Goal: Transaction & Acquisition: Purchase product/service

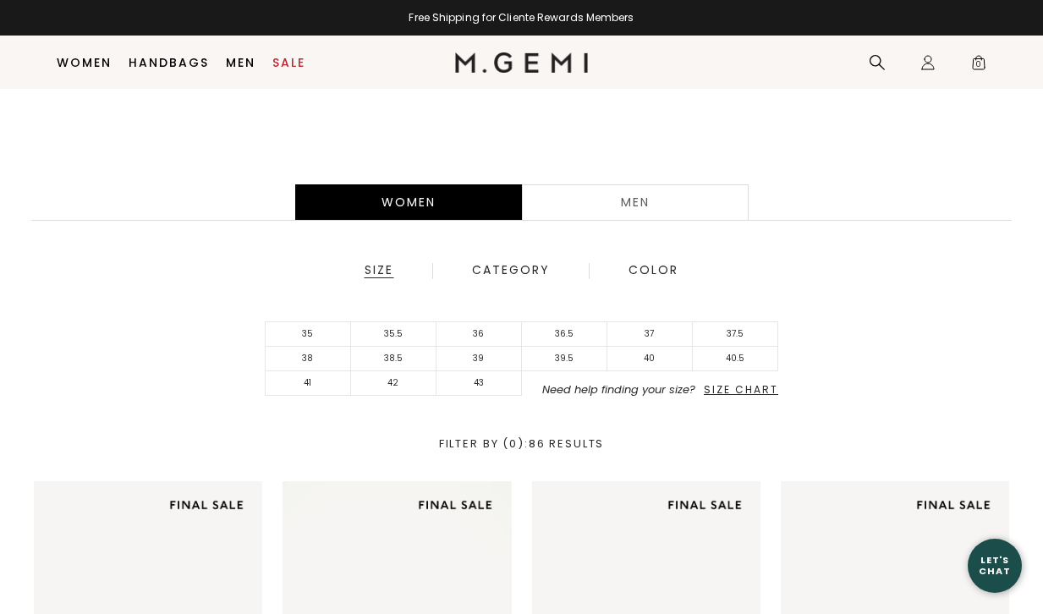
scroll to position [306, 0]
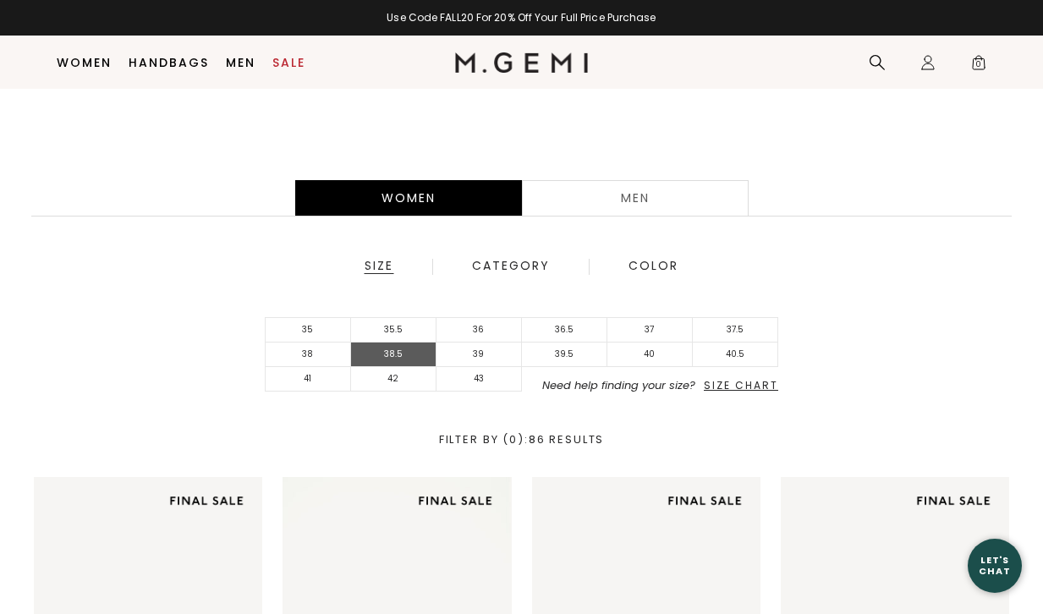
click at [395, 356] on li "38.5" at bounding box center [393, 355] width 85 height 25
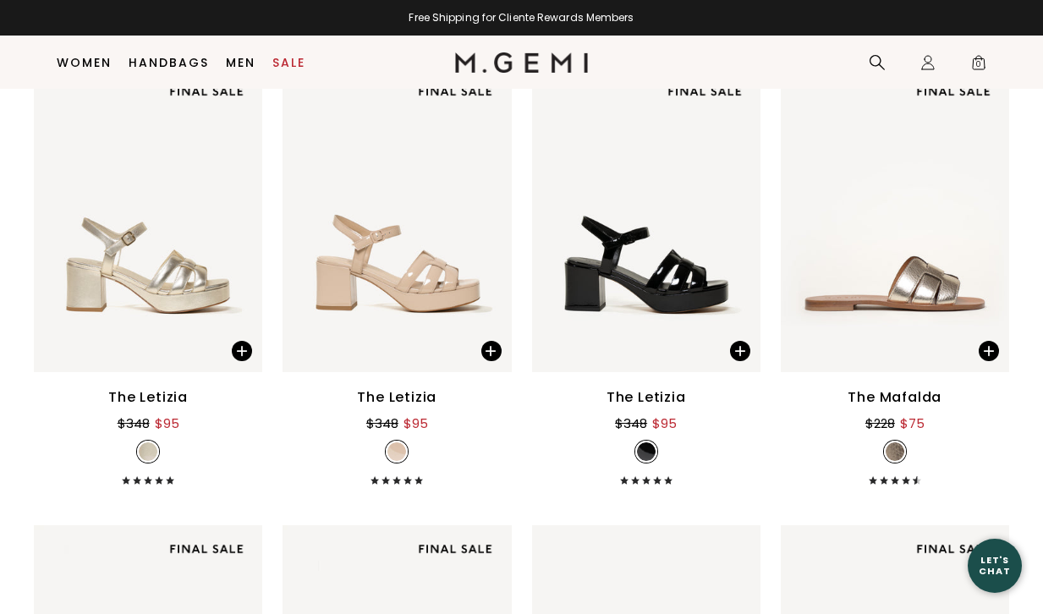
scroll to position [3018, 0]
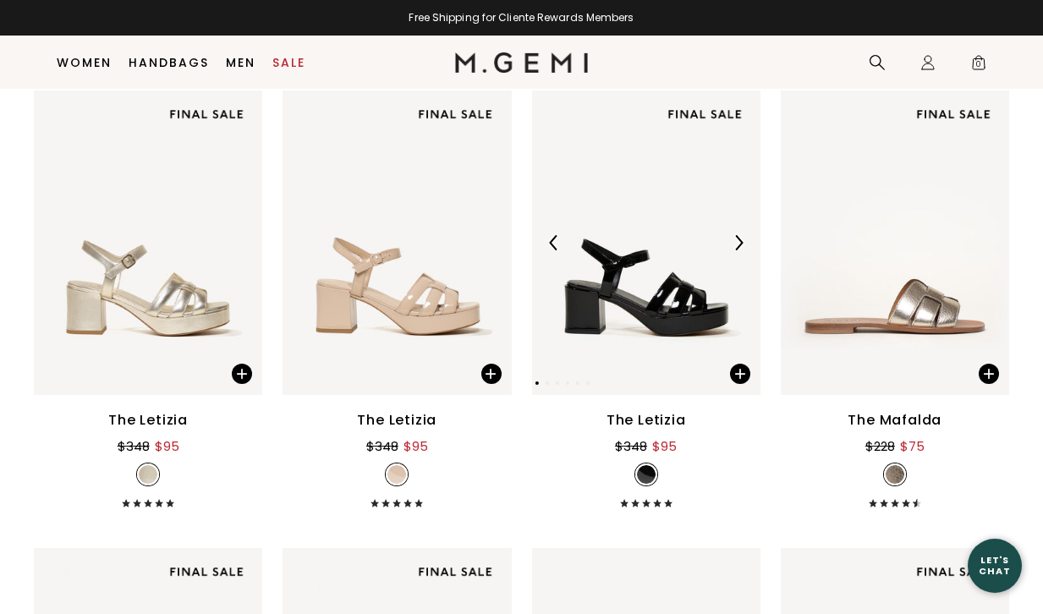
click at [647, 269] on img at bounding box center [646, 242] width 228 height 304
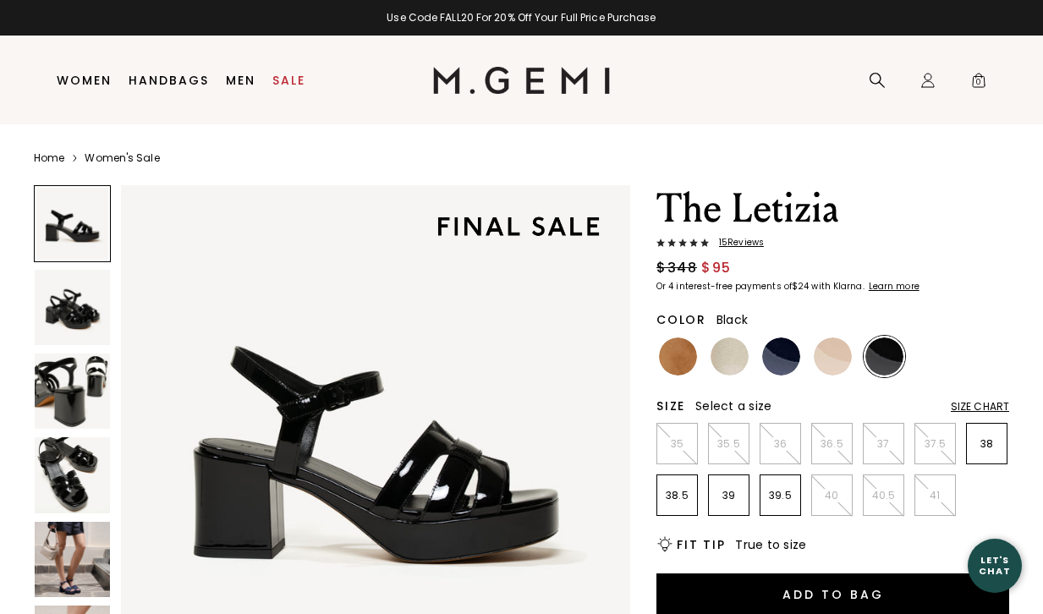
click at [976, 407] on div "Size Chart" at bounding box center [980, 407] width 58 height 14
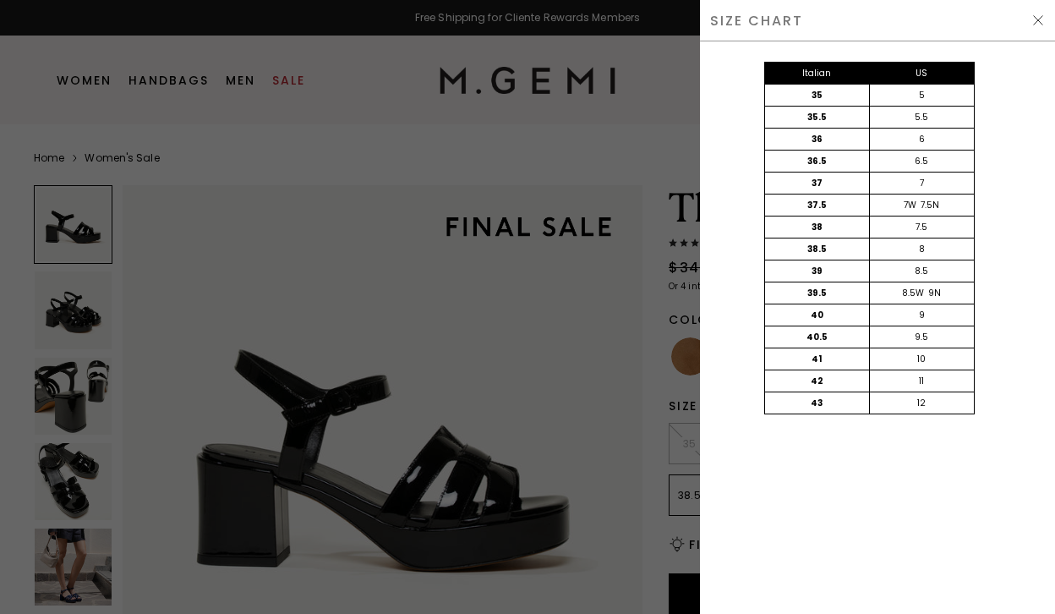
click at [1040, 17] on img at bounding box center [1039, 21] width 14 height 14
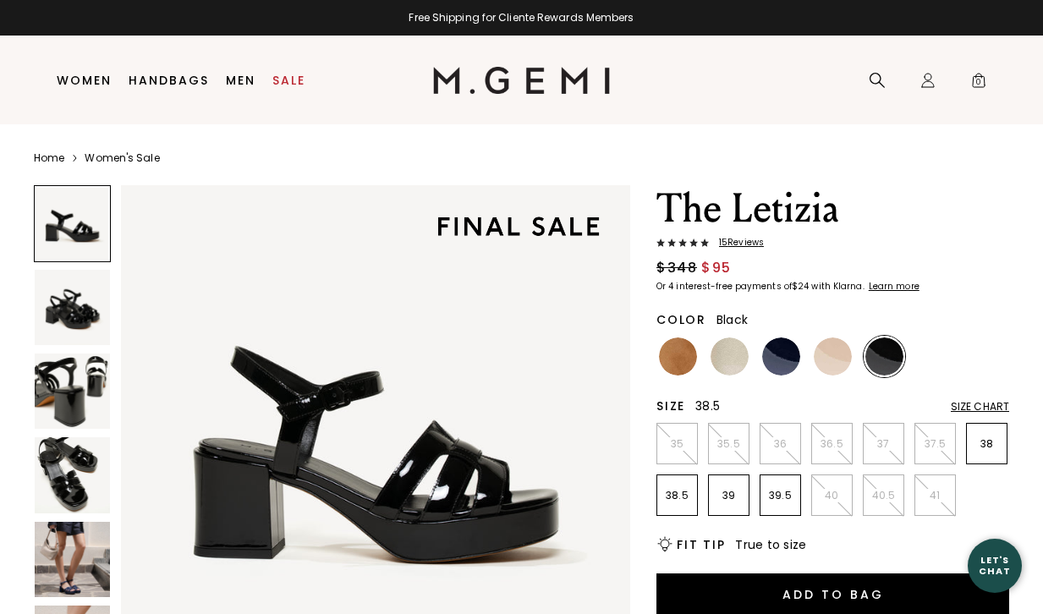
click at [674, 496] on p "38.5" at bounding box center [677, 496] width 40 height 14
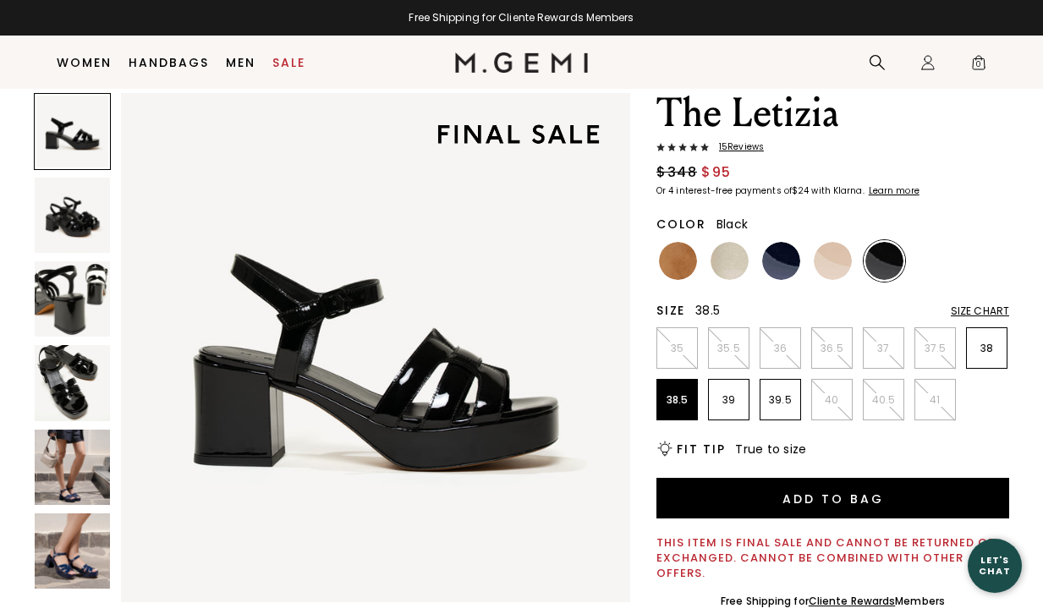
scroll to position [66, 0]
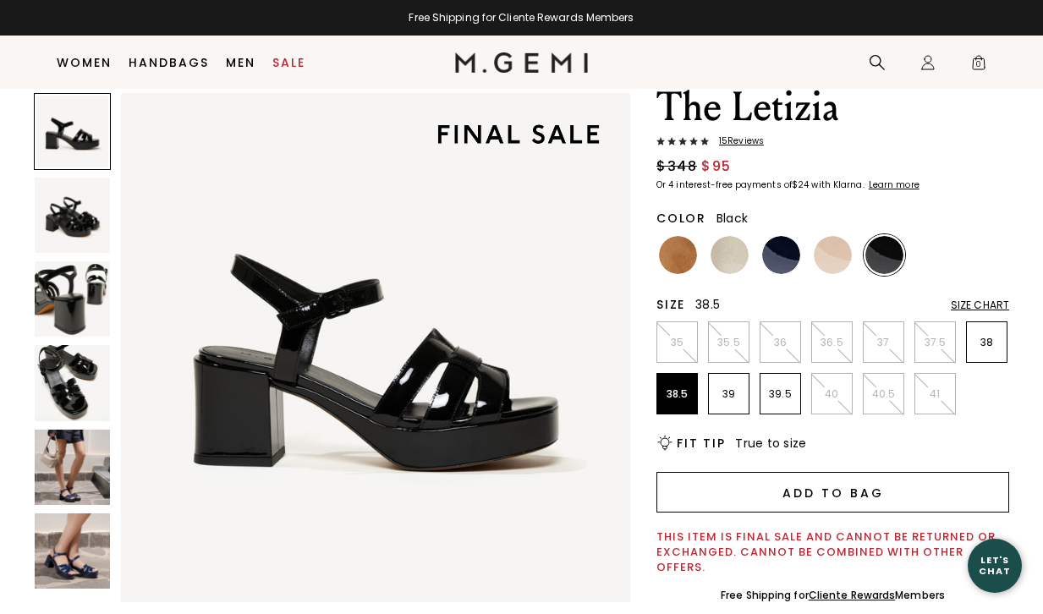
click at [828, 496] on button "Add to Bag" at bounding box center [832, 492] width 353 height 41
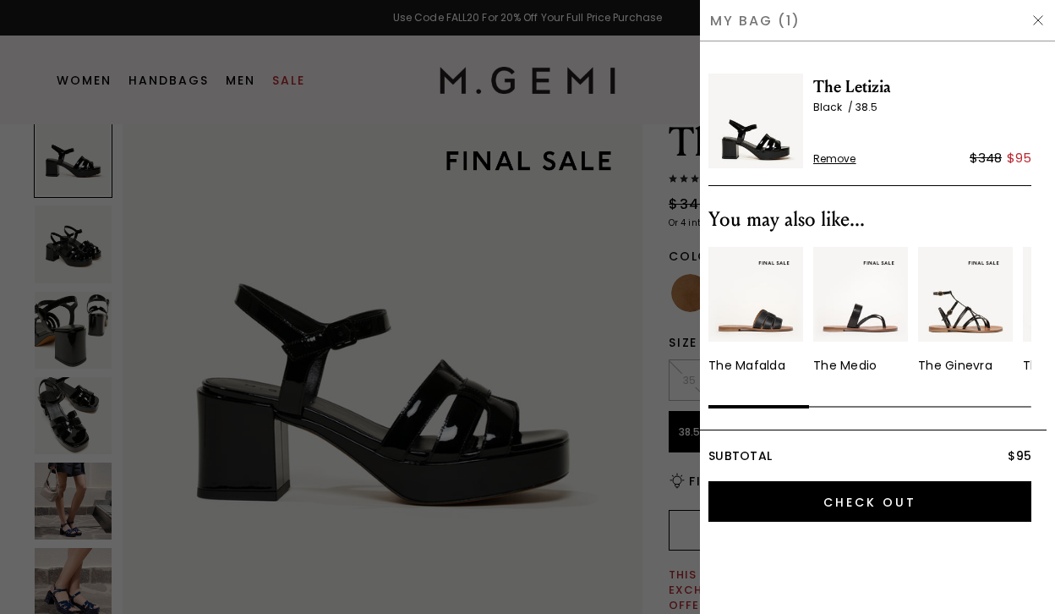
scroll to position [0, 0]
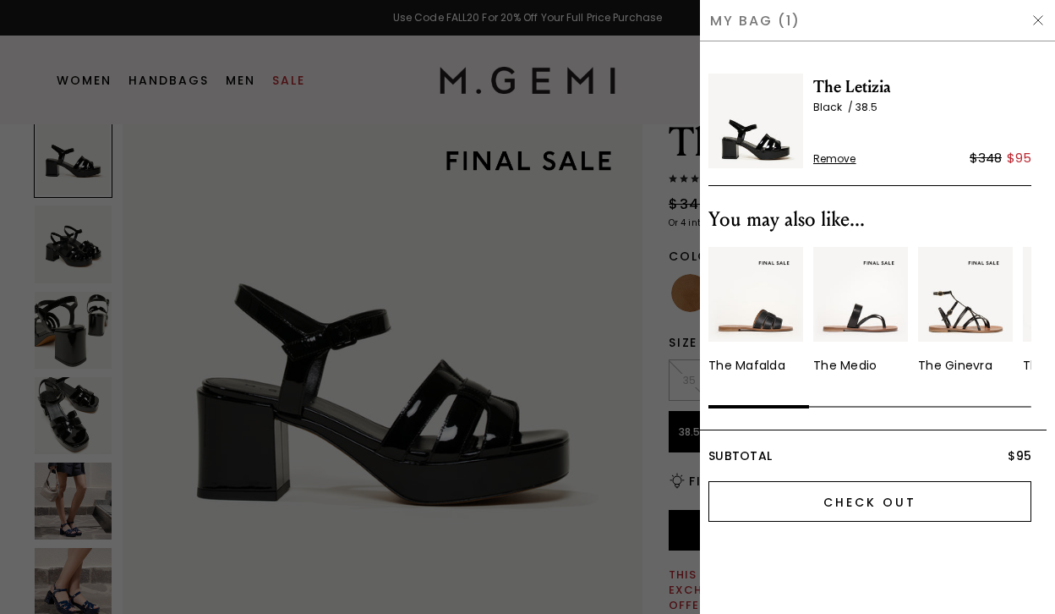
click at [873, 498] on input "Check Out" at bounding box center [870, 501] width 323 height 41
